Goal: Use online tool/utility

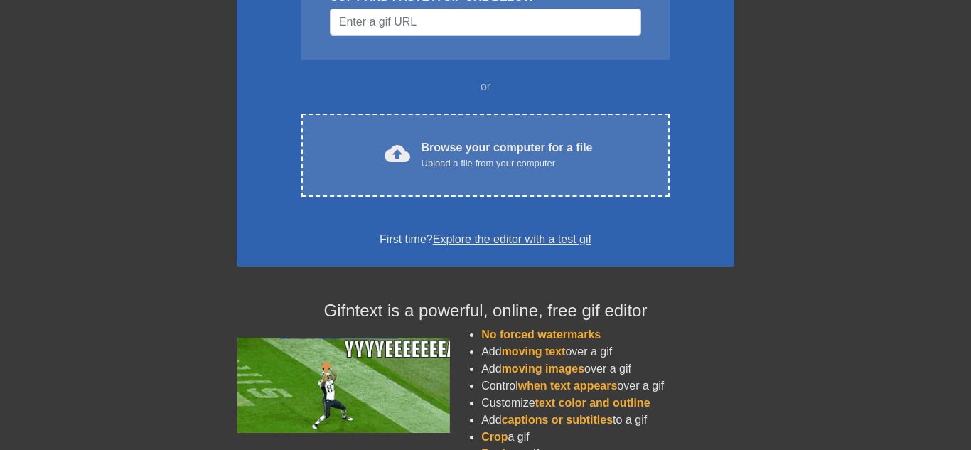
scroll to position [188, 0]
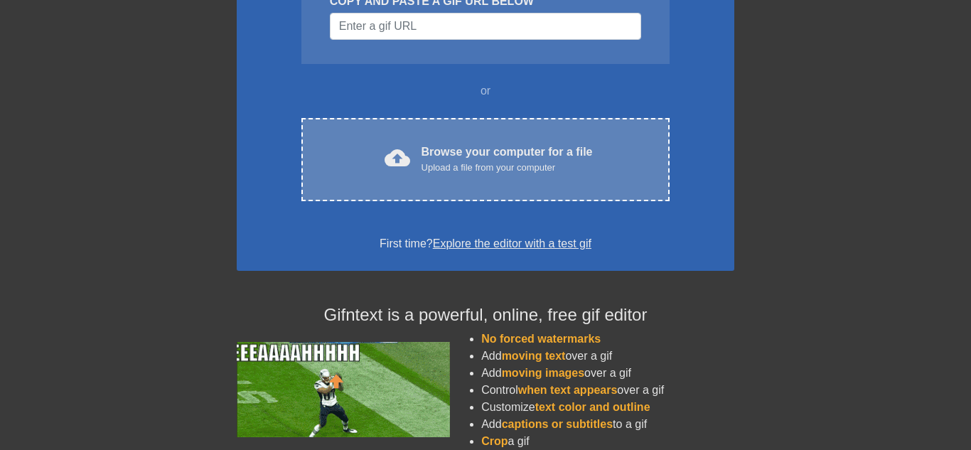
click at [404, 168] on span "cloud_upload" at bounding box center [398, 158] width 26 height 26
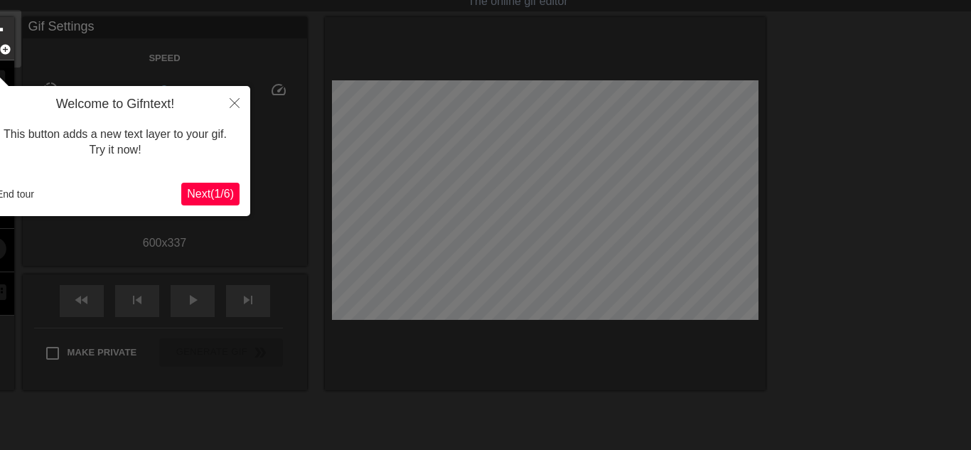
scroll to position [35, 0]
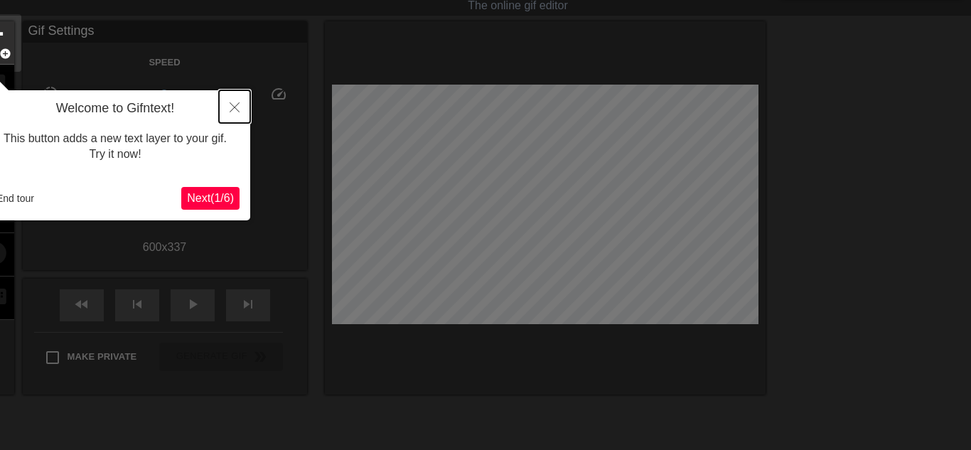
click at [235, 111] on icon "Close" at bounding box center [235, 107] width 10 height 10
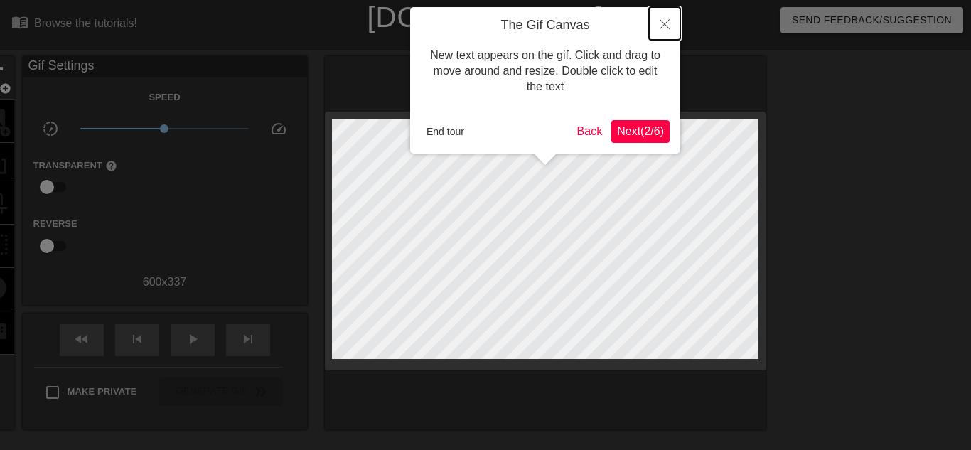
click at [664, 20] on icon "Close" at bounding box center [665, 24] width 10 height 10
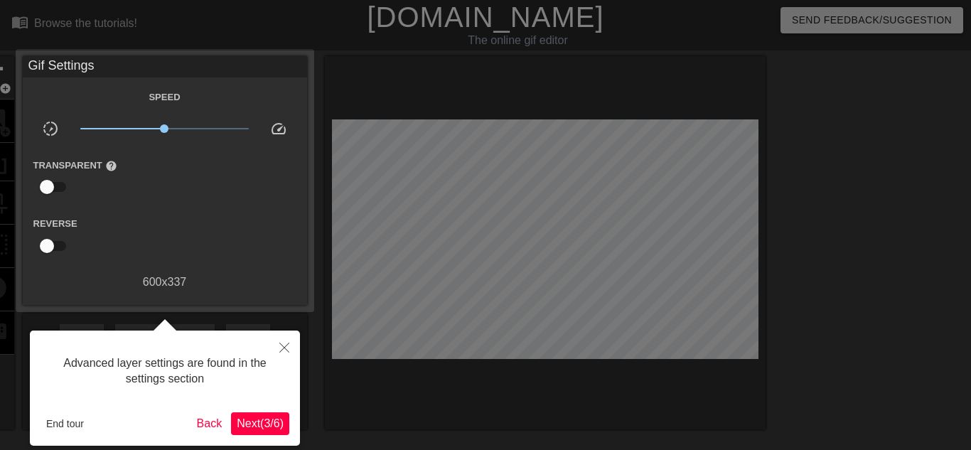
scroll to position [35, 0]
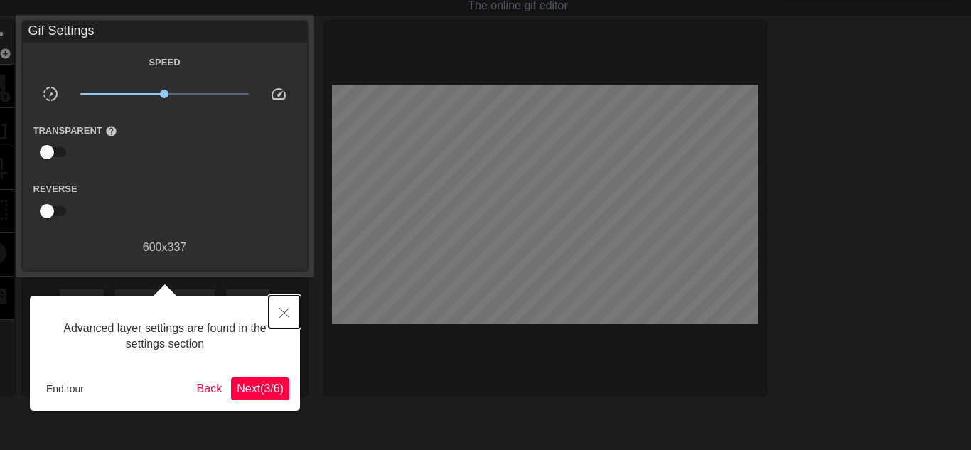
click at [289, 308] on button "Close" at bounding box center [284, 312] width 31 height 33
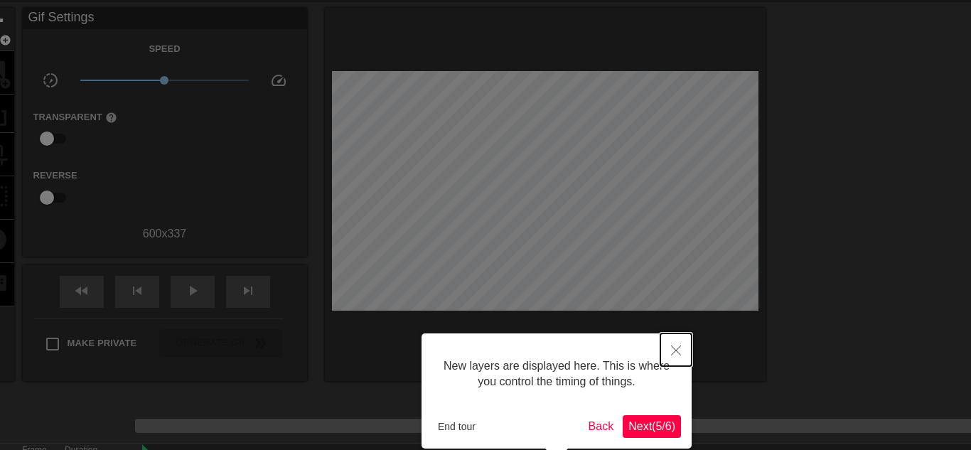
click at [673, 353] on icon "Close" at bounding box center [676, 350] width 10 height 10
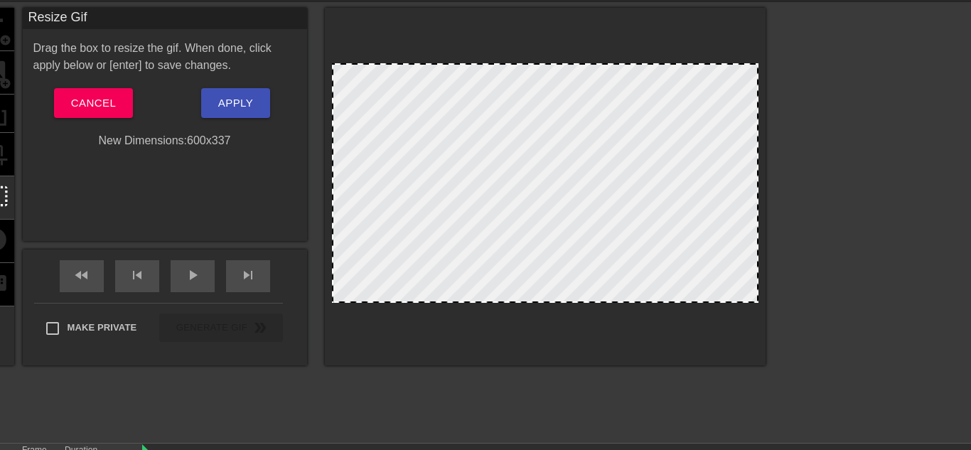
drag, startPoint x: 483, startPoint y: 301, endPoint x: 515, endPoint y: 323, distance: 38.8
click at [515, 323] on div at bounding box center [545, 187] width 441 height 358
click at [65, 102] on button "Cancel" at bounding box center [93, 103] width 79 height 30
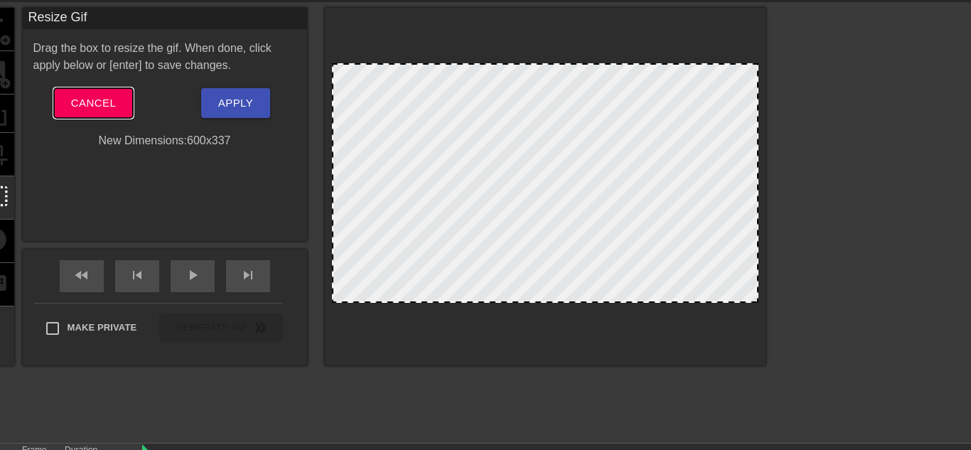
click at [109, 102] on span "Cancel" at bounding box center [93, 103] width 45 height 18
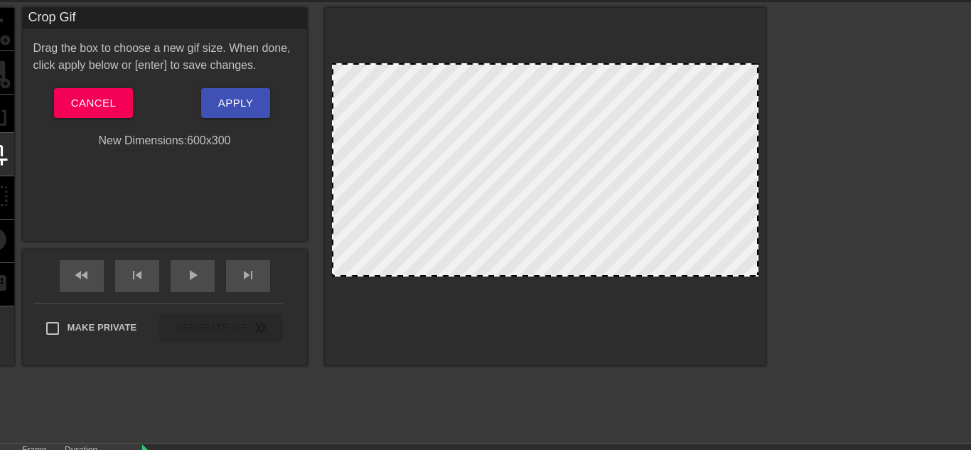
drag, startPoint x: 446, startPoint y: 302, endPoint x: 458, endPoint y: 276, distance: 28.9
click at [458, 276] on div at bounding box center [545, 275] width 424 height 7
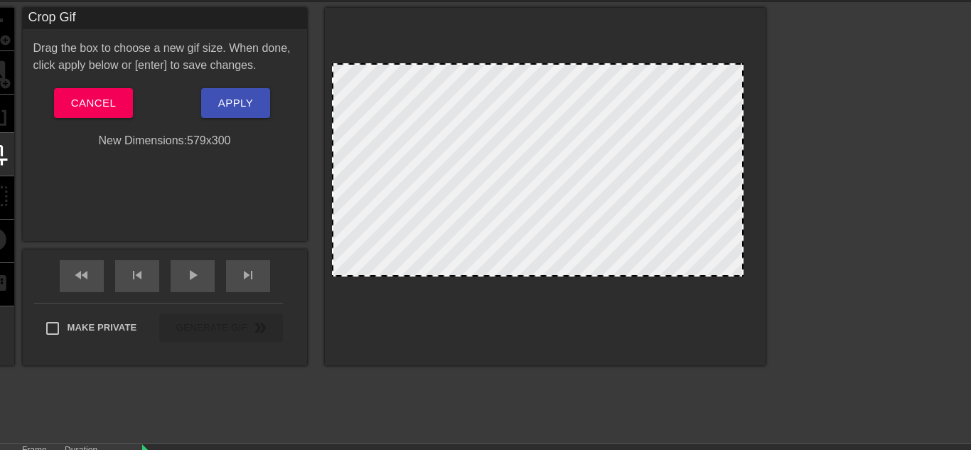
drag, startPoint x: 754, startPoint y: 72, endPoint x: 738, endPoint y: 72, distance: 15.6
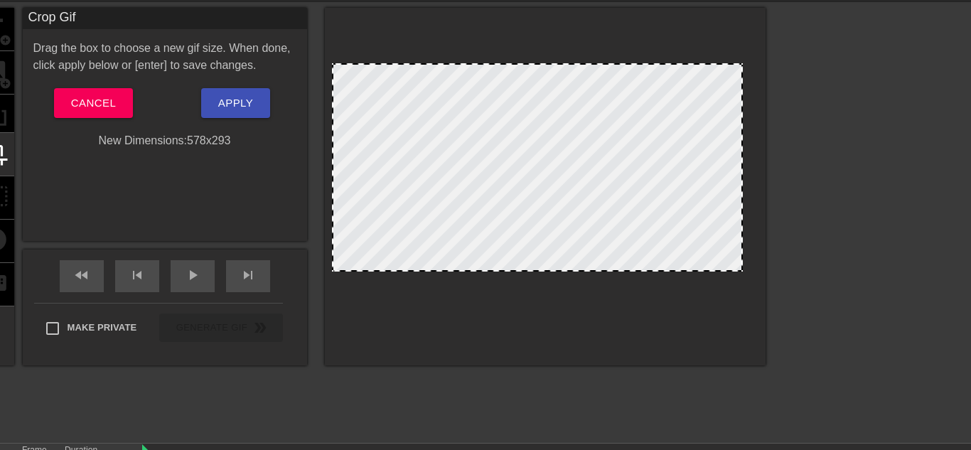
drag, startPoint x: 672, startPoint y: 273, endPoint x: 670, endPoint y: 266, distance: 7.4
click at [259, 100] on button "Apply" at bounding box center [235, 103] width 69 height 30
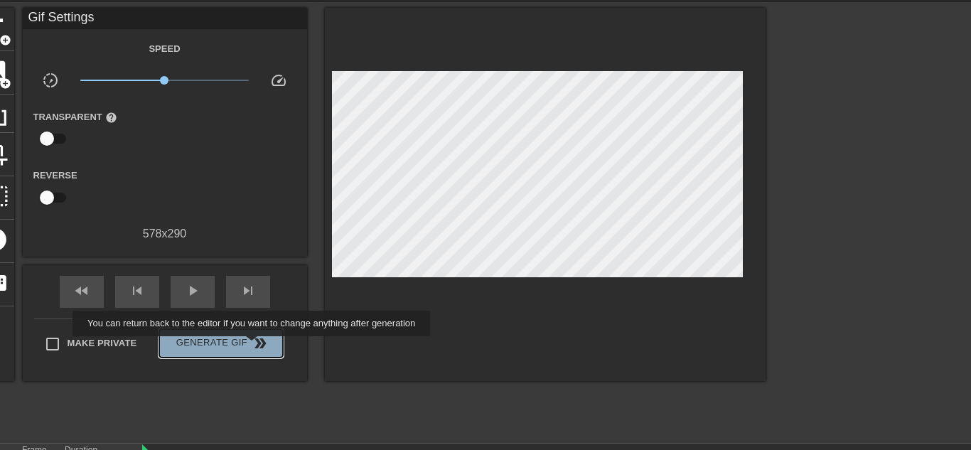
click at [252, 346] on span "double_arrow" at bounding box center [260, 343] width 17 height 17
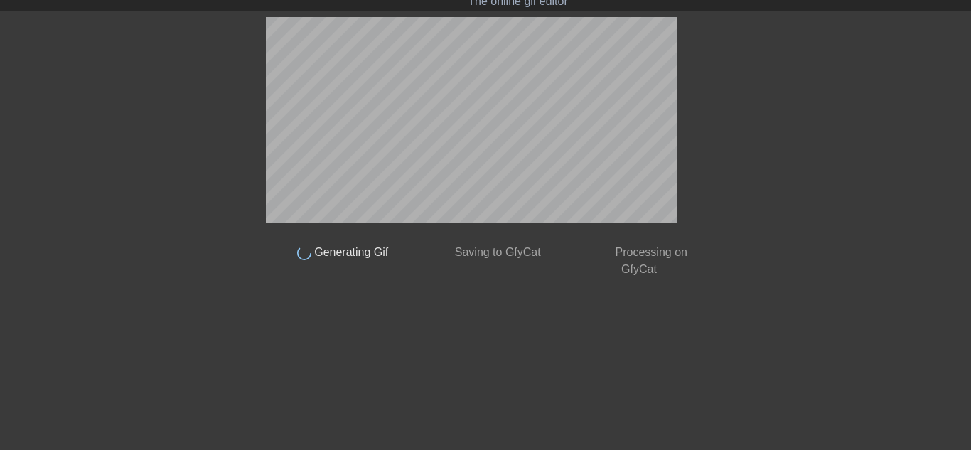
scroll to position [39, 0]
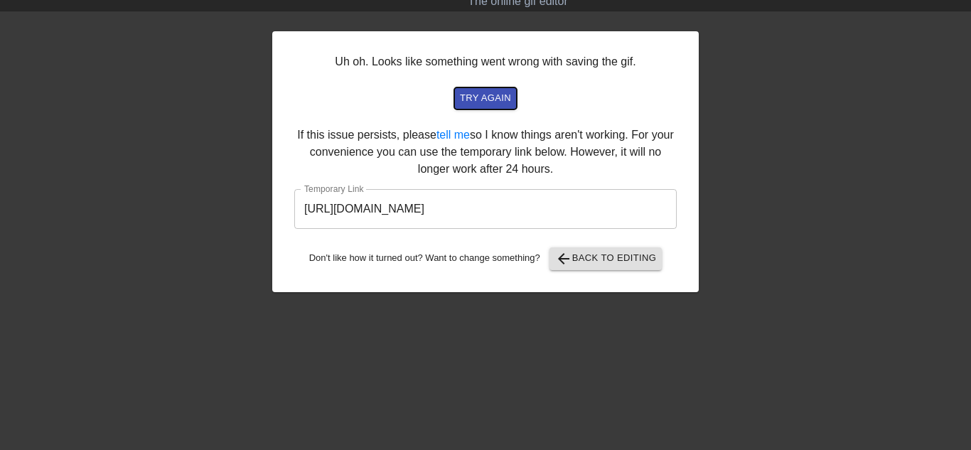
click at [481, 98] on span "try again" at bounding box center [485, 98] width 51 height 16
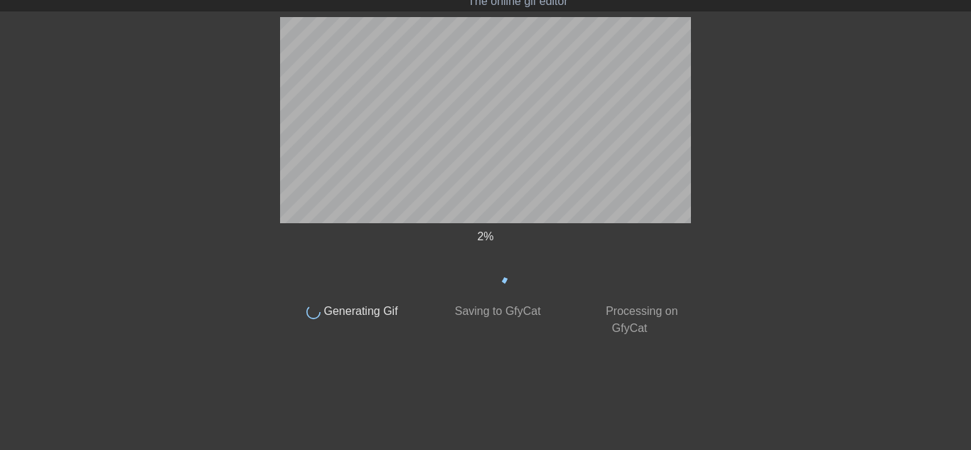
scroll to position [0, 10]
